Goal: Complete application form

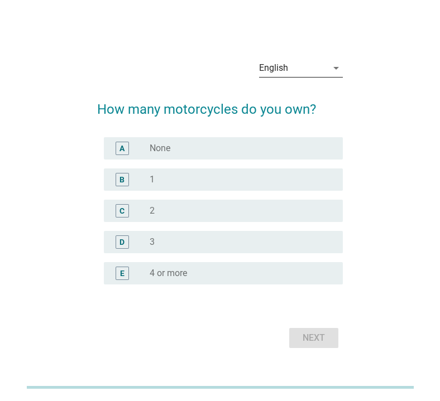
click at [316, 74] on div "English" at bounding box center [293, 68] width 68 height 18
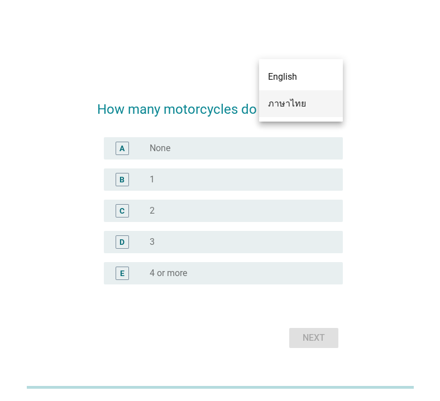
click at [308, 98] on div "ภาษาไทย" at bounding box center [301, 103] width 66 height 13
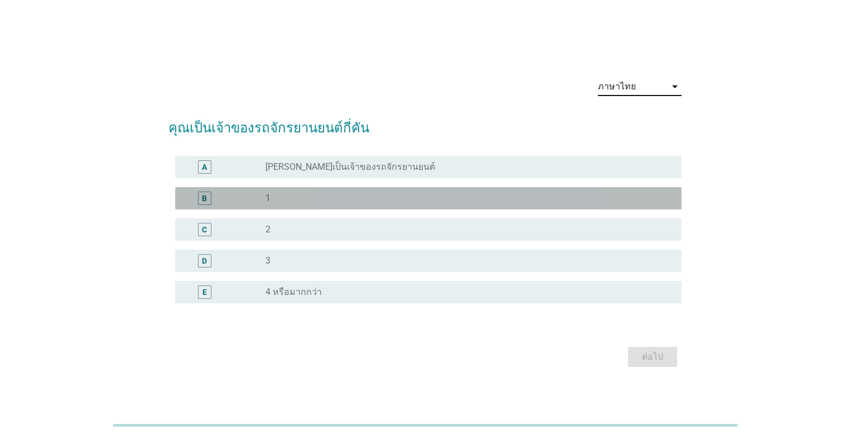
click at [352, 198] on div "radio_button_unchecked 1" at bounding box center [465, 198] width 398 height 11
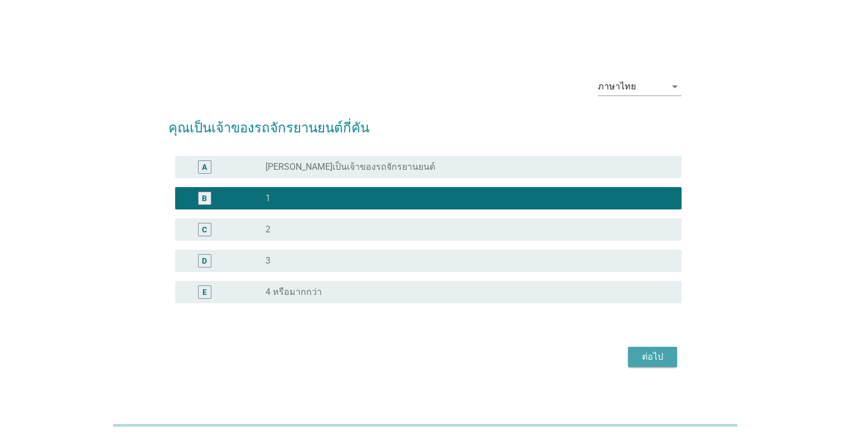
click at [439, 350] on div "ต่อไป" at bounding box center [652, 356] width 31 height 13
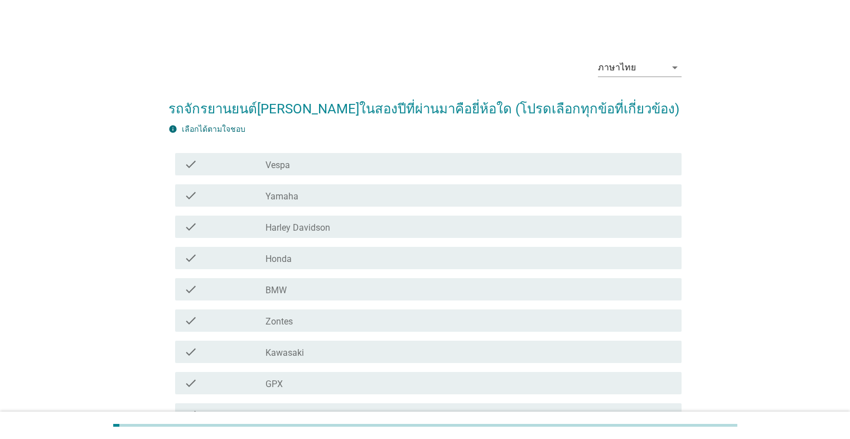
click at [317, 199] on div "check_box_outline_blank Yamaha" at bounding box center [469, 195] width 407 height 13
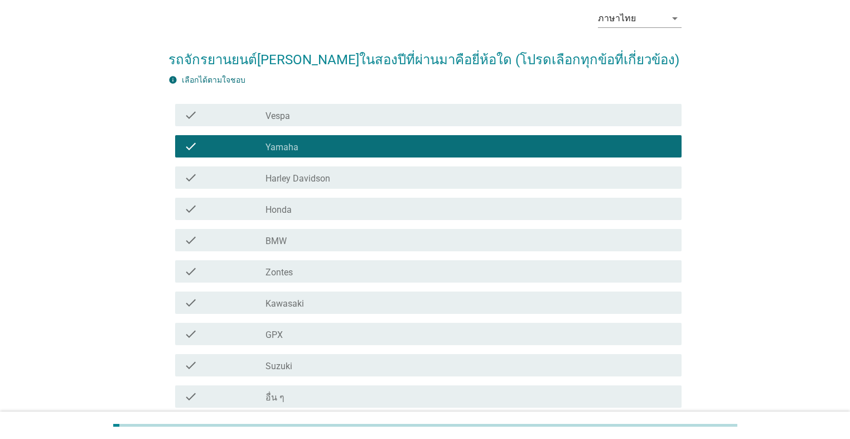
scroll to position [148, 0]
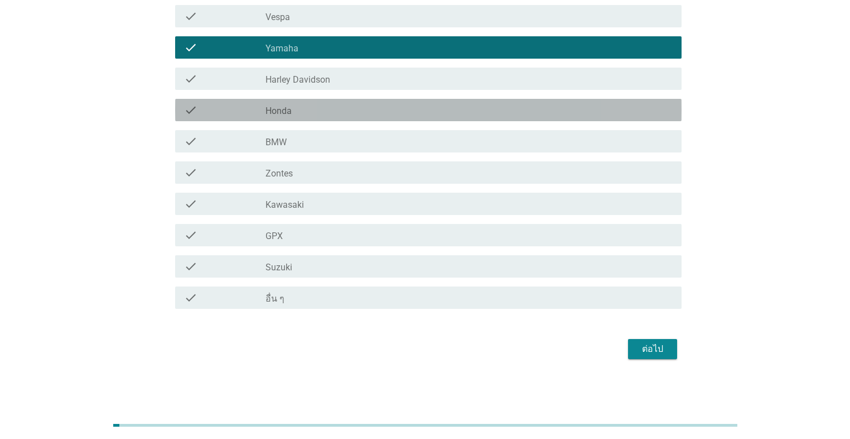
click at [382, 113] on div "check_box_outline_blank Honda" at bounding box center [469, 109] width 407 height 13
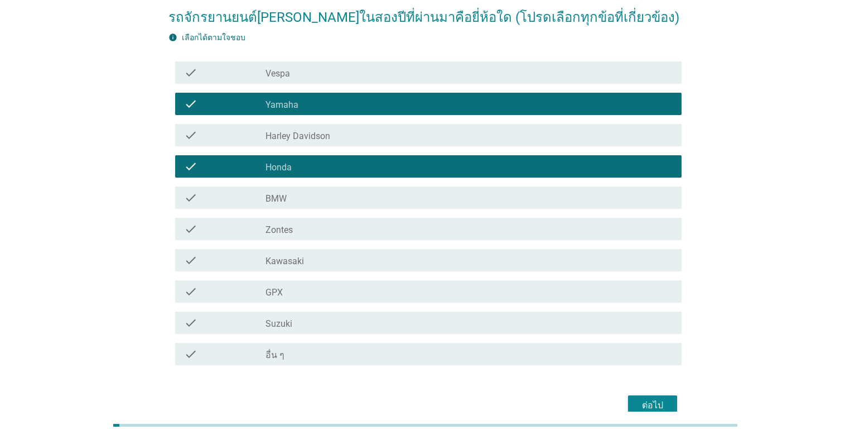
scroll to position [14, 0]
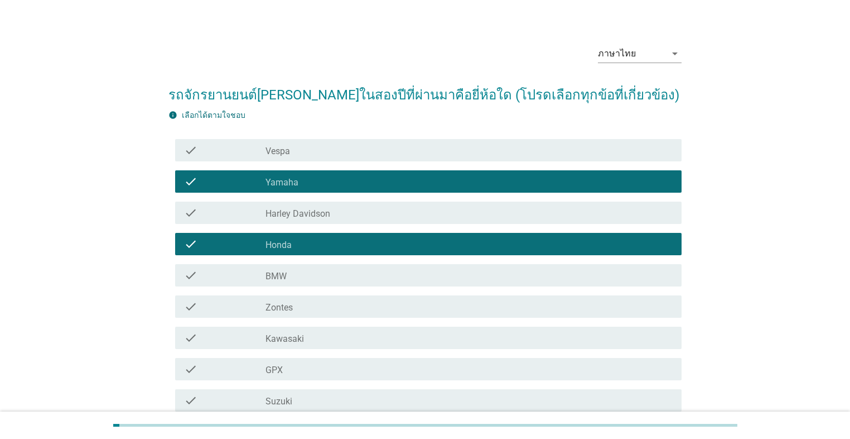
click at [371, 180] on div "check_box_outline_blank Yamaha" at bounding box center [469, 181] width 407 height 13
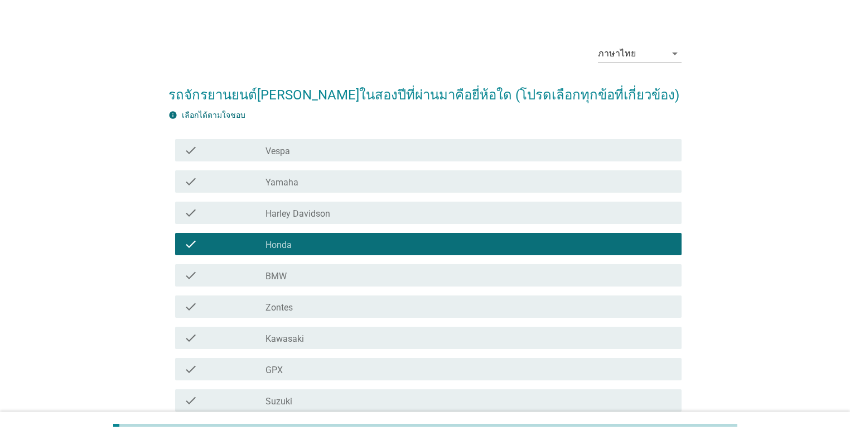
click at [360, 241] on div "check_box_outline_blank Honda" at bounding box center [469, 243] width 407 height 13
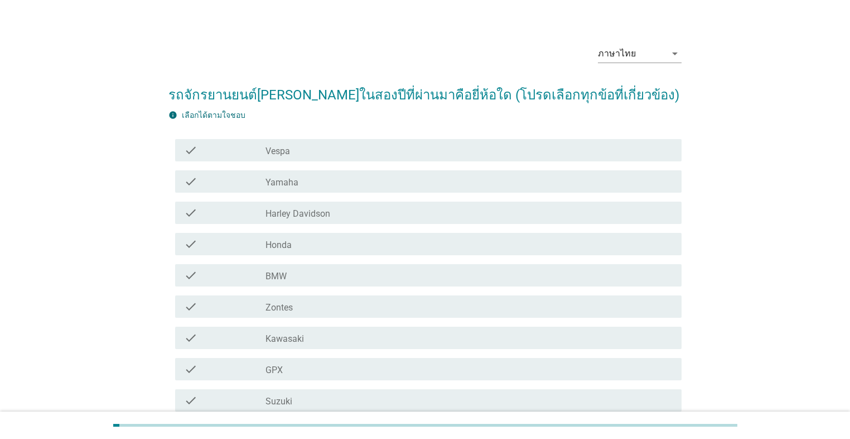
click at [350, 184] on div "check_box_outline_blank Yamaha" at bounding box center [469, 181] width 407 height 13
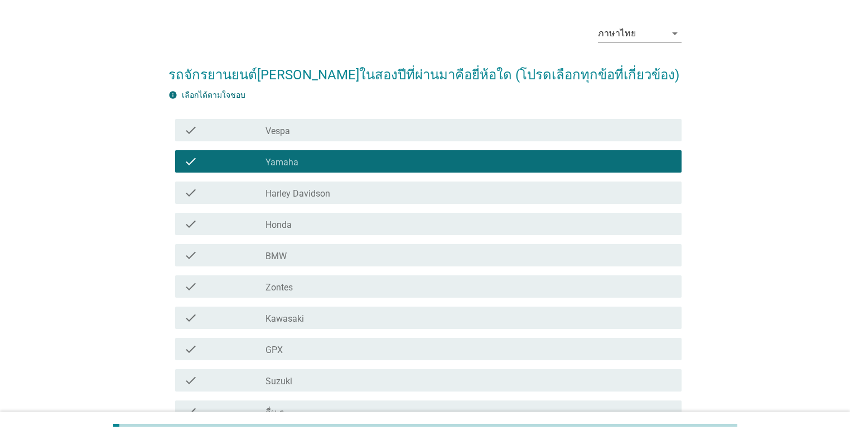
scroll to position [148, 0]
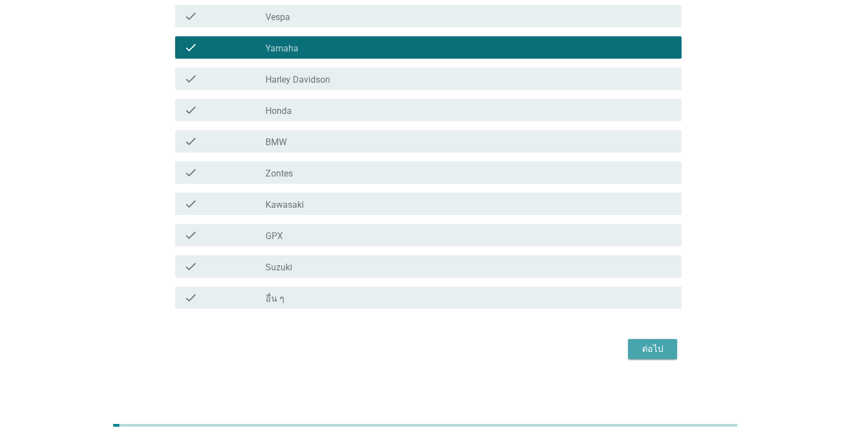
click at [439, 347] on div "ต่อไป" at bounding box center [652, 348] width 31 height 13
